Goal: Information Seeking & Learning: Find specific fact

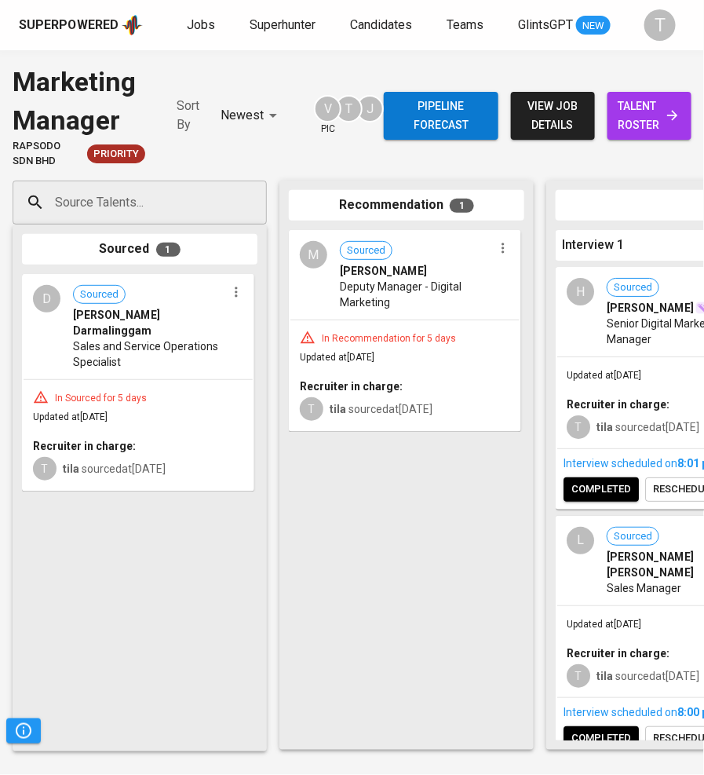
click at [205, 27] on span "Jobs" at bounding box center [201, 24] width 28 height 15
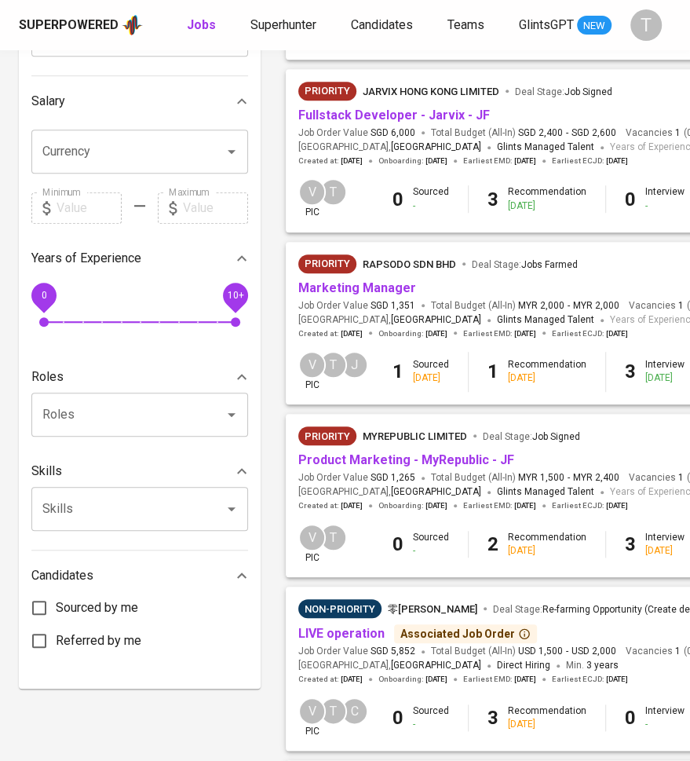
scroll to position [335, 0]
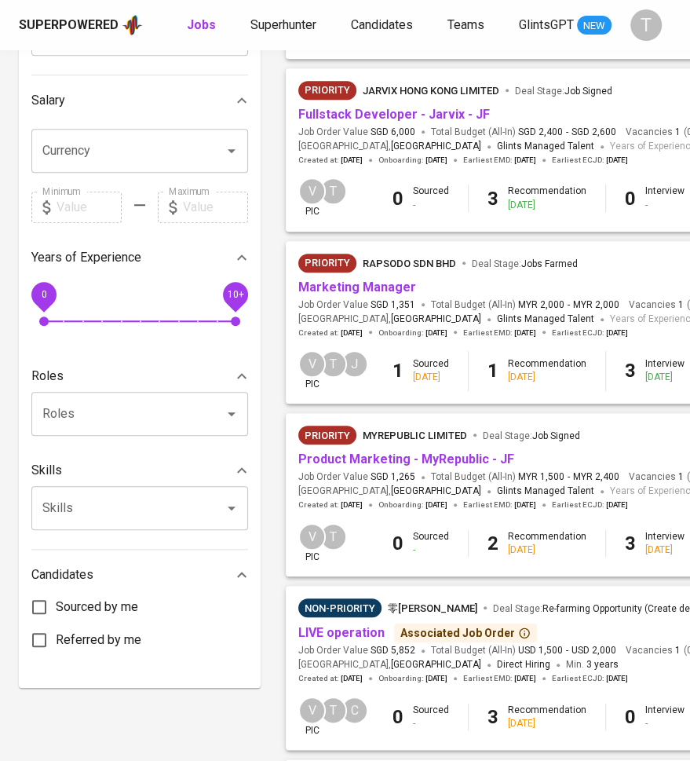
click at [421, 462] on link "Product Marketing - MyRepublic - JF" at bounding box center [406, 458] width 216 height 15
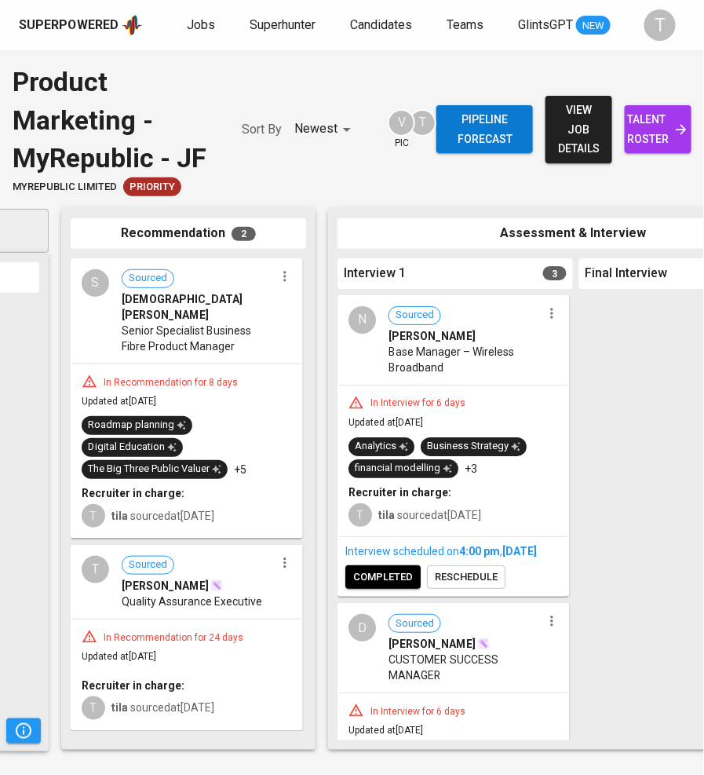
scroll to position [0, 221]
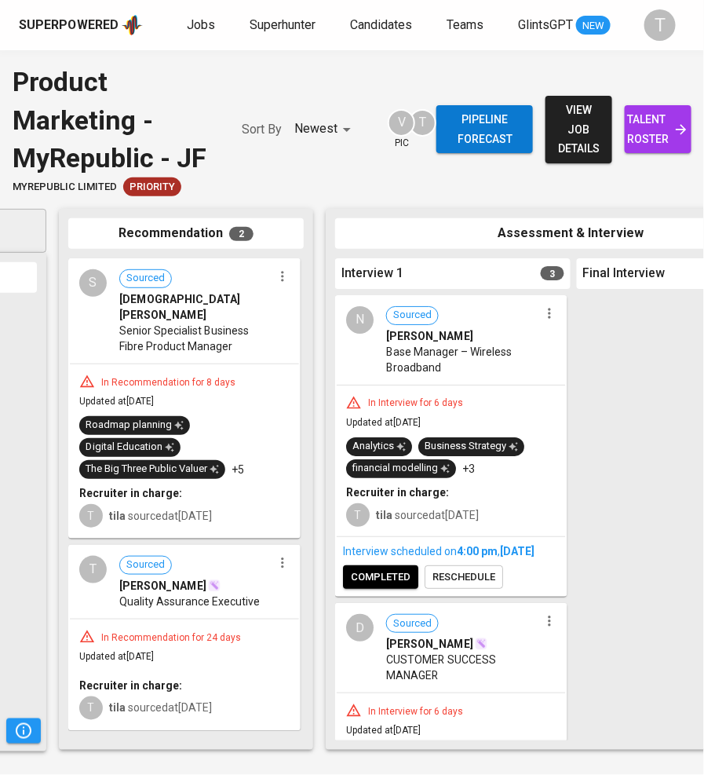
click at [438, 344] on span "Base Manager – Wireless Broadband" at bounding box center [462, 359] width 153 height 31
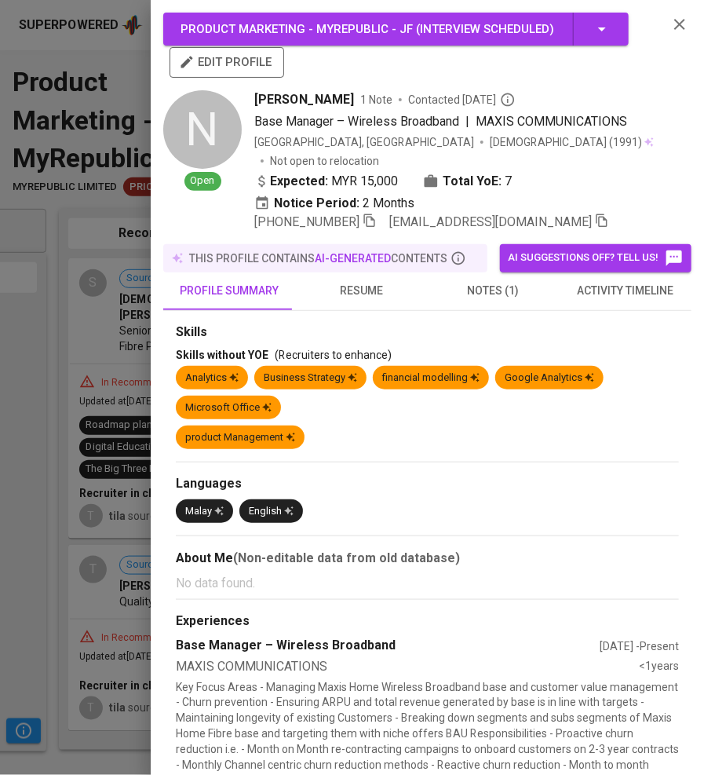
click at [501, 281] on span "notes (1)" at bounding box center [493, 291] width 113 height 20
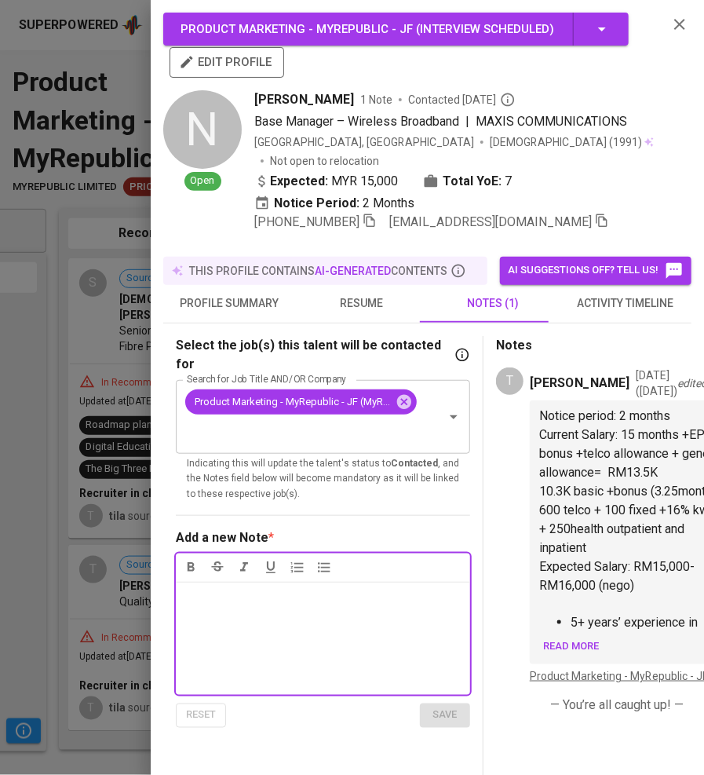
scroll to position [36, 0]
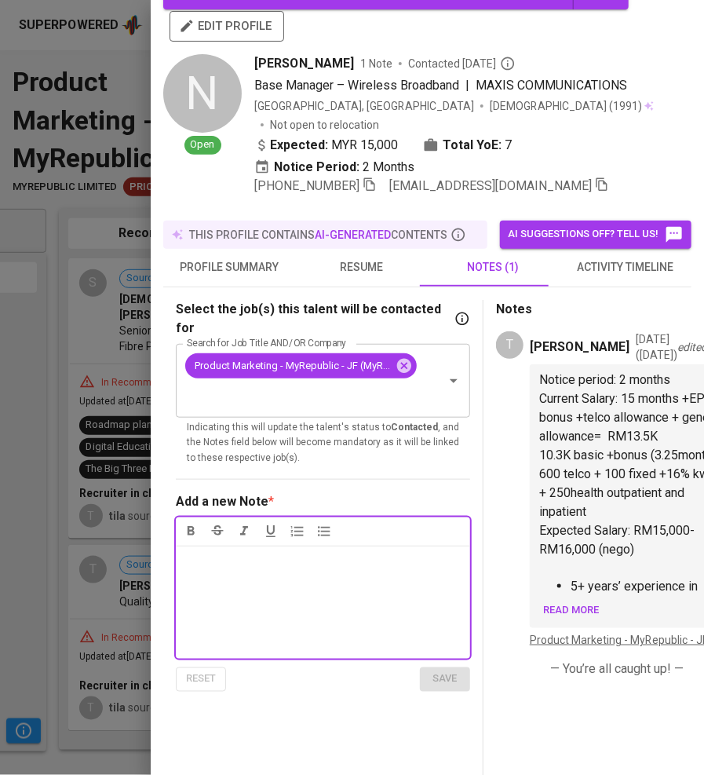
click at [588, 619] on span "Read more" at bounding box center [571, 610] width 56 height 18
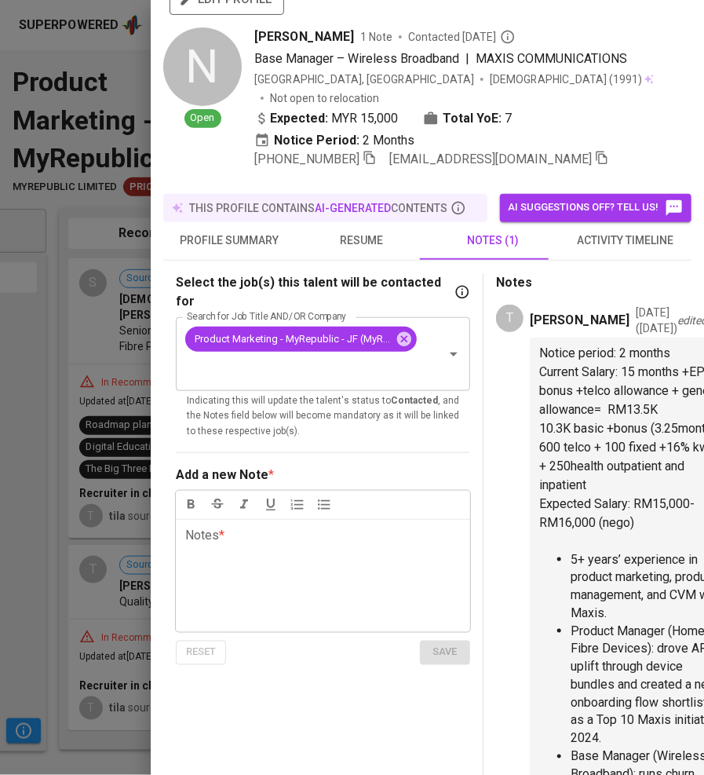
scroll to position [64, 0]
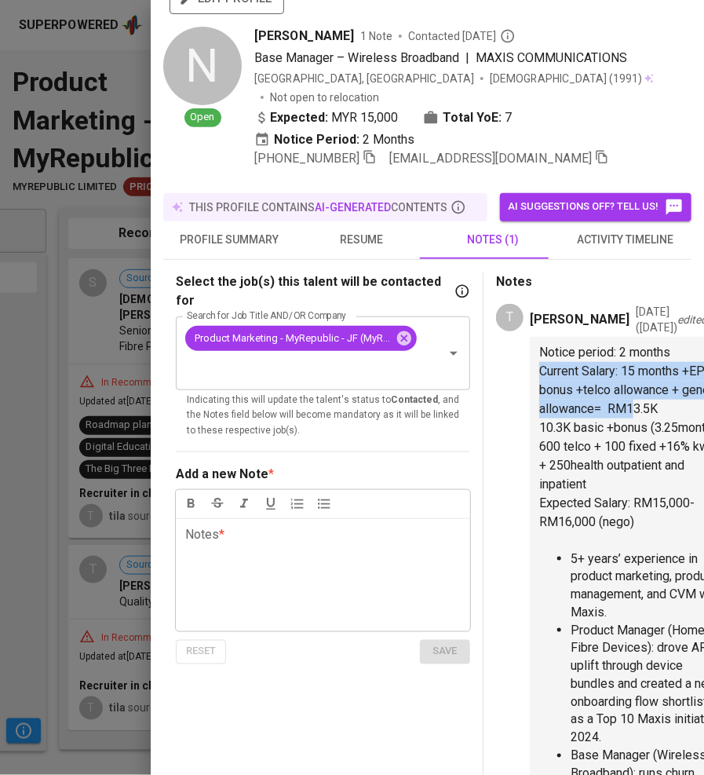
drag, startPoint x: 542, startPoint y: 446, endPoint x: 564, endPoint y: 526, distance: 83.2
click at [564, 416] on span "Current Salary: 15 months +EPF + bonus +telco allowance + general allowance= RM…" at bounding box center [632, 389] width 187 height 53
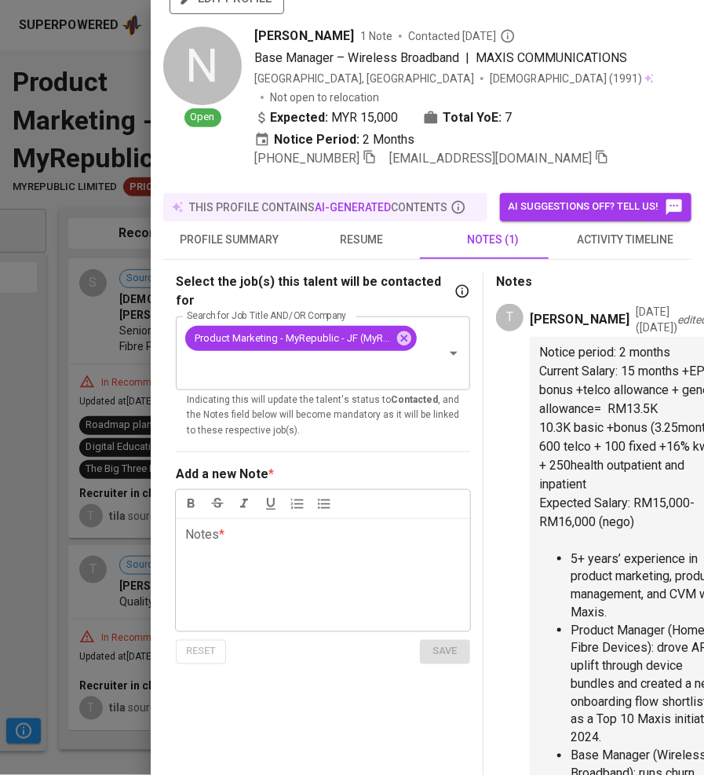
drag, startPoint x: 542, startPoint y: 541, endPoint x: 595, endPoint y: 629, distance: 102.8
click at [595, 494] on p "10.3K basic +bonus (3.25month) + 600 telco + 100 fixed +16% kwsp + 250health ou…" at bounding box center [633, 455] width 188 height 75
copy span "10.3K basic +bonus (3.25month) + 600 telco + 100 fixed +16% kwsp + 250health ou…"
